Goal: Information Seeking & Learning: Learn about a topic

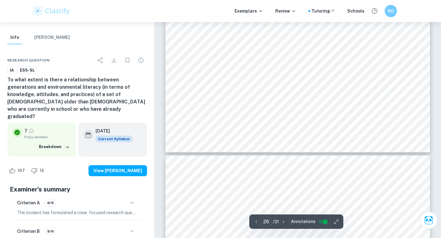
scroll to position [9708, 0]
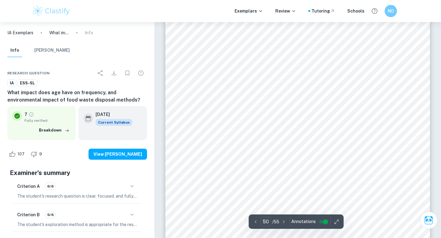
scroll to position [18474, 0]
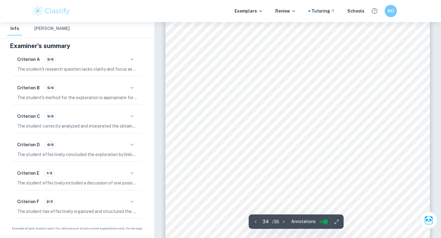
scroll to position [11494, 0]
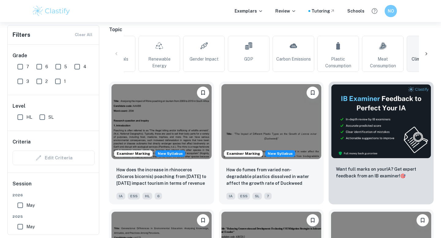
scroll to position [163, 0]
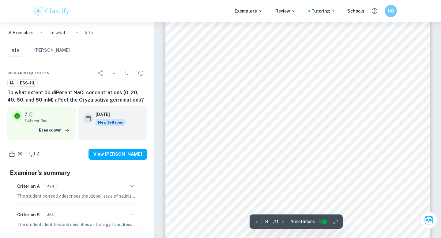
scroll to position [3141, 0]
